Goal: Book appointment/travel/reservation

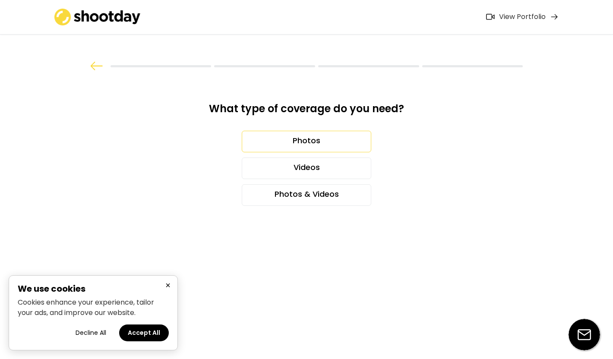
click at [339, 138] on div "Photos" at bounding box center [307, 142] width 130 height 22
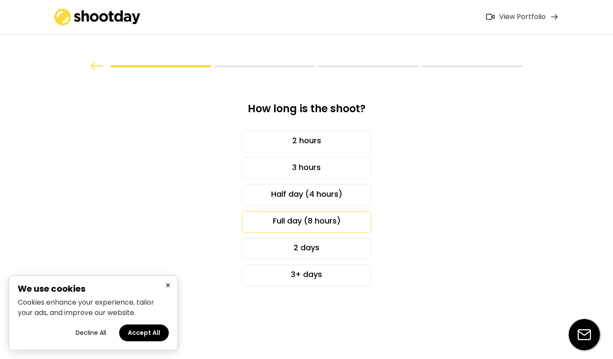
click at [288, 215] on div "Full day (8 hours)" at bounding box center [307, 222] width 130 height 22
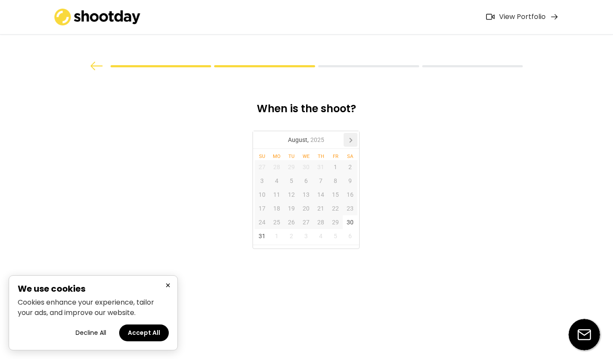
click at [348, 139] on icon at bounding box center [351, 140] width 14 height 14
click at [305, 211] on div "24" at bounding box center [306, 209] width 15 height 14
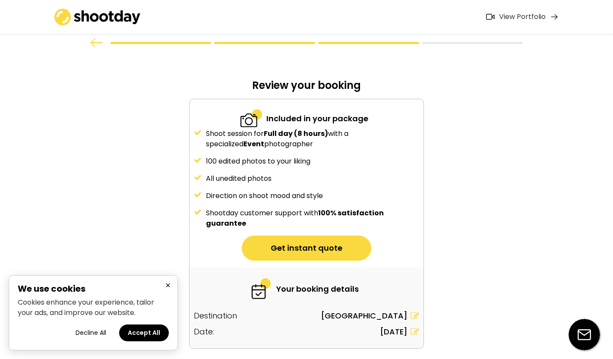
scroll to position [56, 0]
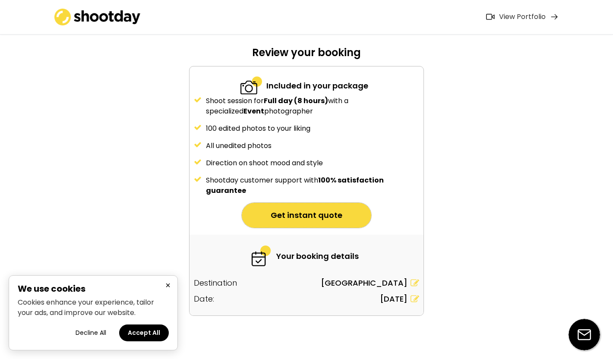
click at [326, 216] on button "Get instant quote" at bounding box center [307, 215] width 130 height 25
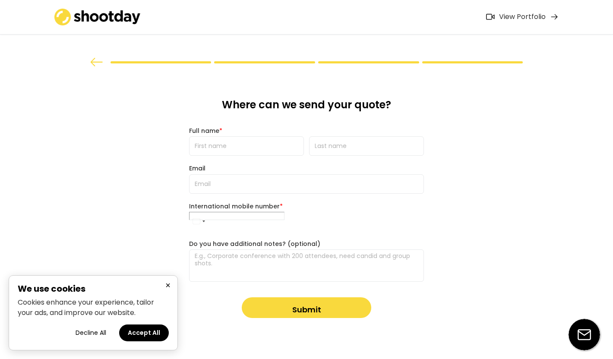
scroll to position [0, 0]
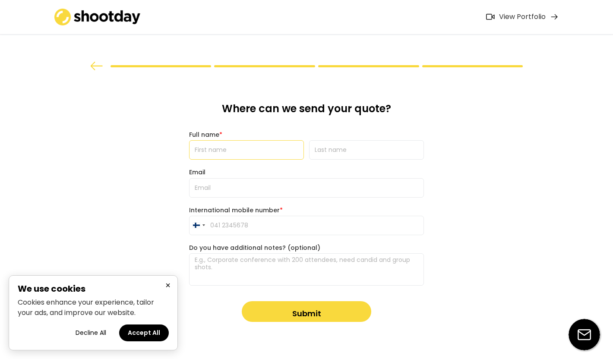
click at [261, 152] on input "input" at bounding box center [246, 149] width 115 height 19
type input "Esa"
type input "Nettamo"
type input "[EMAIL_ADDRESS][DOMAIN_NAME]"
type input "[PHONE_NUMBER]"
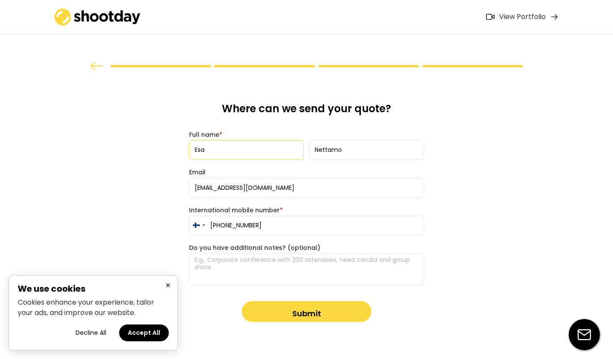
click at [347, 268] on textarea at bounding box center [306, 270] width 235 height 32
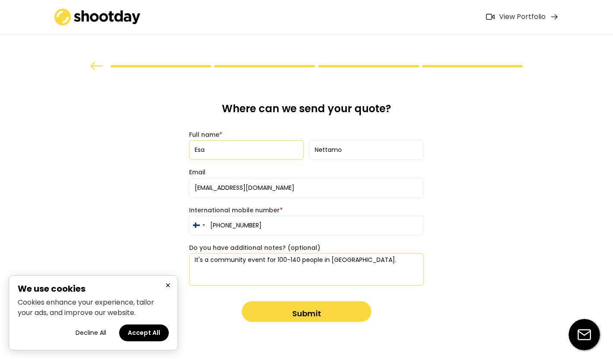
type textarea "It's a community event for 100-140 people in [GEOGRAPHIC_DATA]."
click at [319, 314] on button "Submit" at bounding box center [307, 311] width 130 height 21
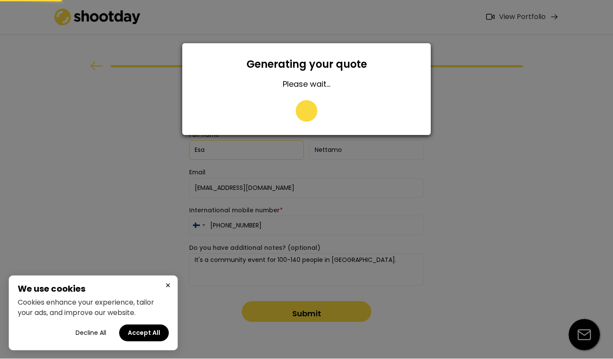
type input "040 5431195"
